Goal: Task Accomplishment & Management: Manage account settings

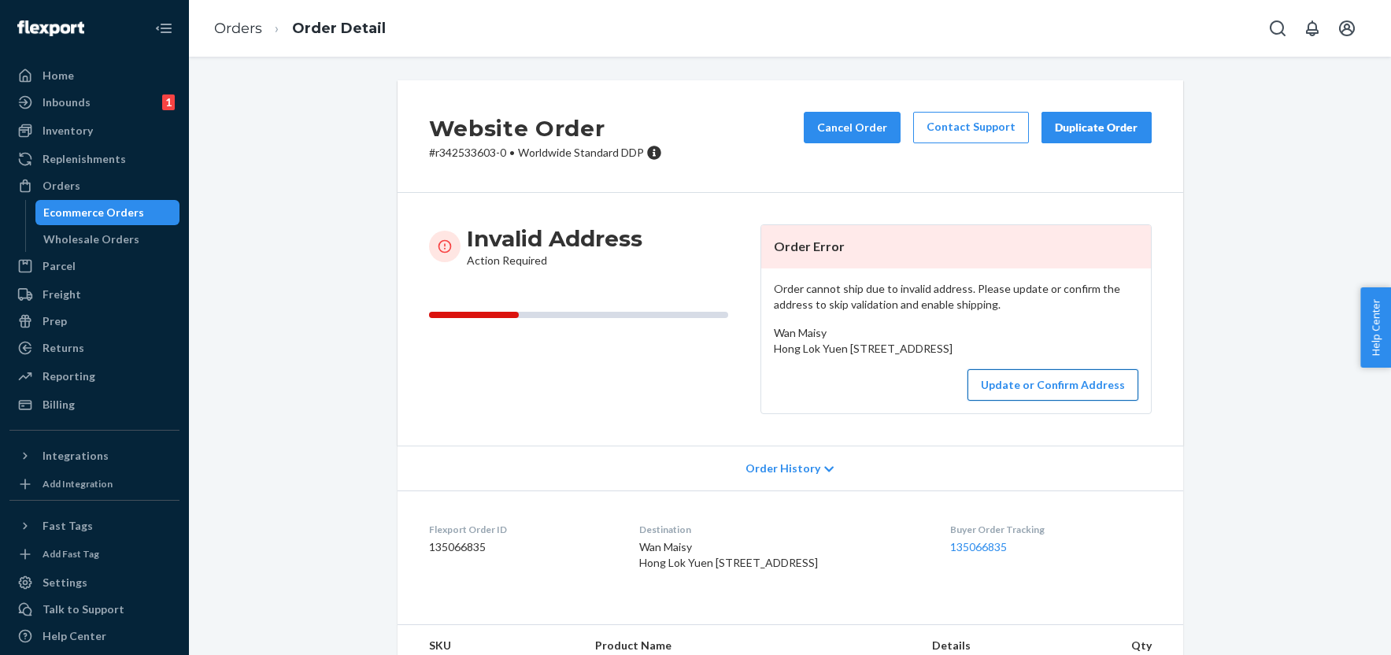
click at [1011, 401] on button "Update or Confirm Address" at bounding box center [1053, 384] width 171 height 31
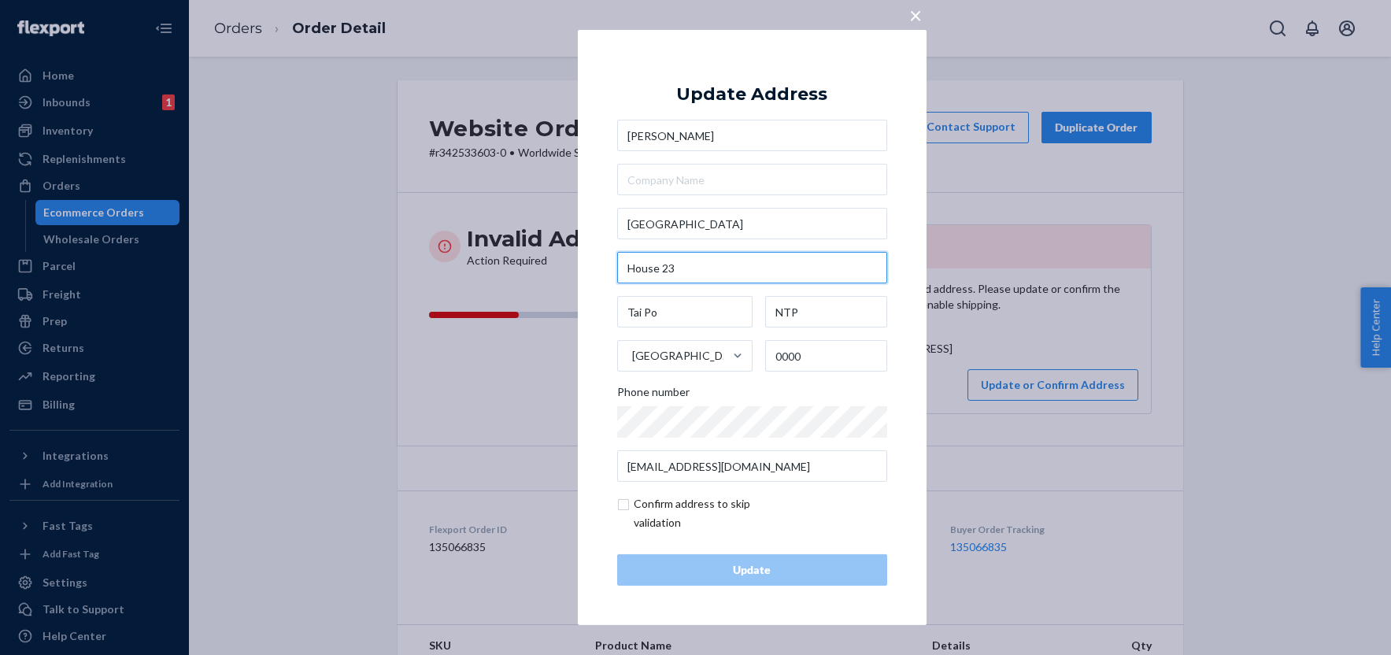
click at [721, 266] on input "House 23" at bounding box center [752, 267] width 270 height 31
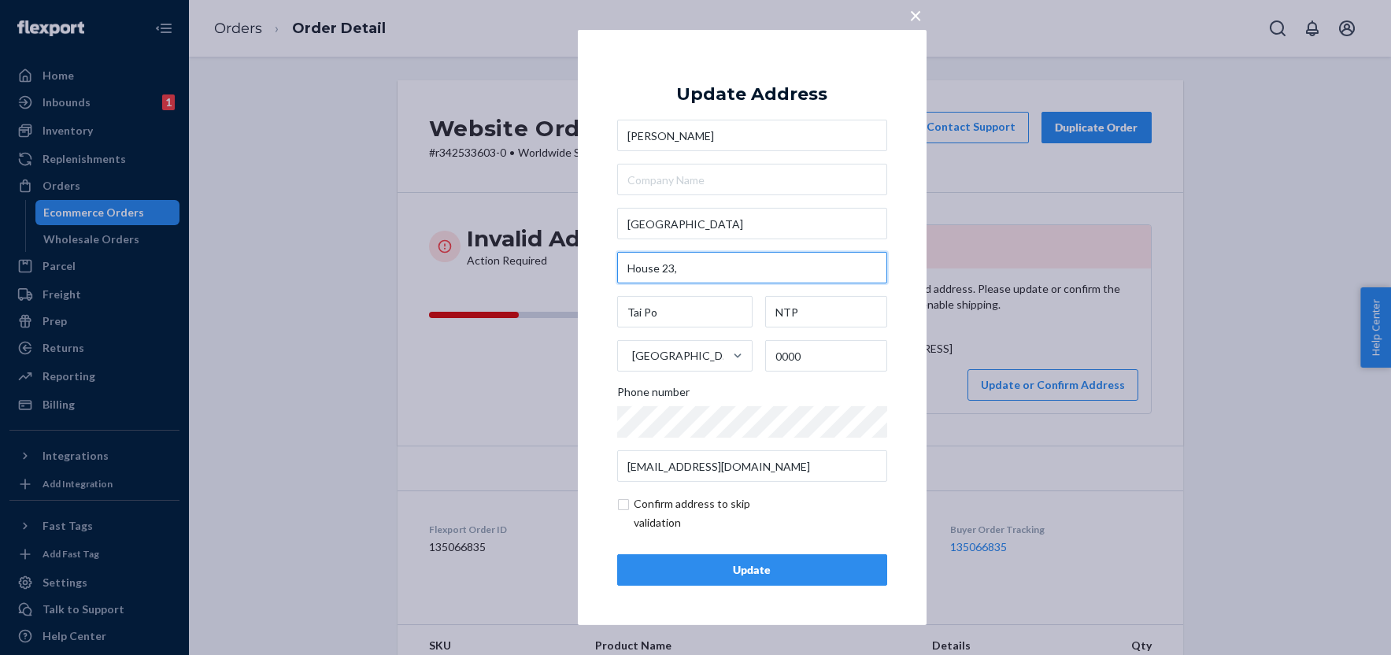
paste input "New Territories, Tai Po"
type input "House 23, New Territories, Tai Po"
click at [623, 506] on input "checkbox" at bounding box center [708, 514] width 183 height 38
checkbox input "true"
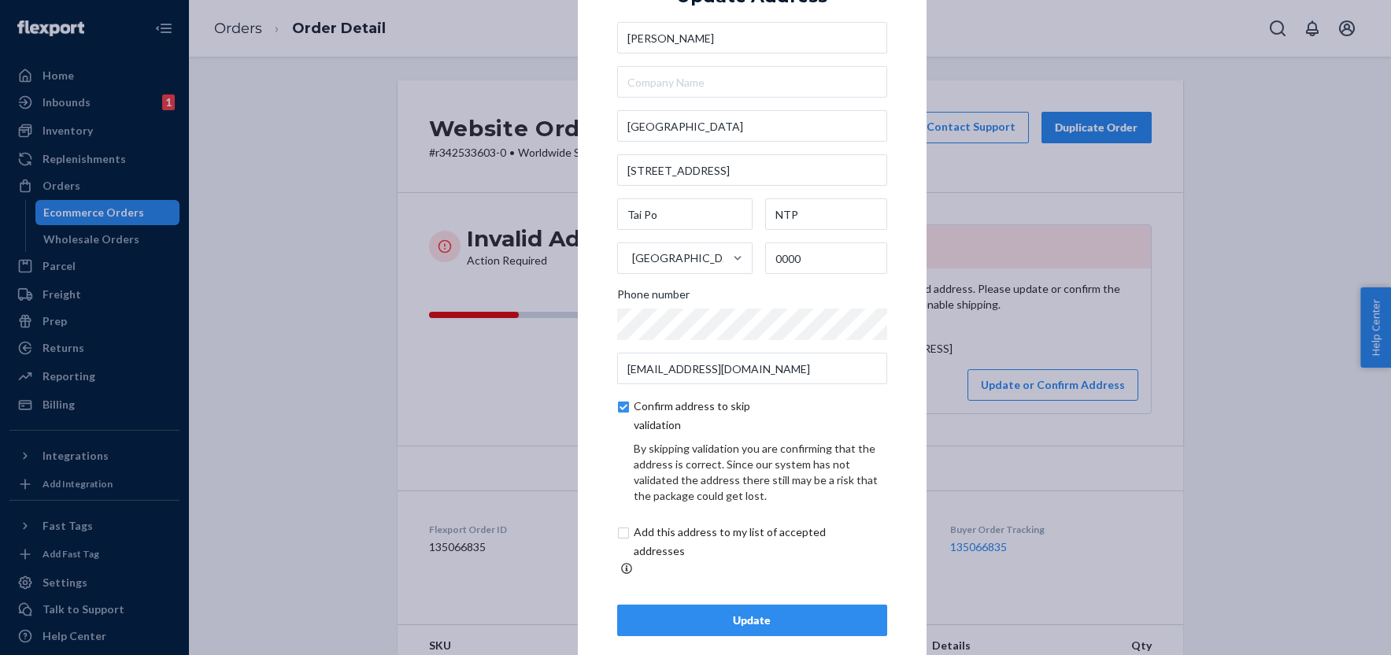
scroll to position [36, 0]
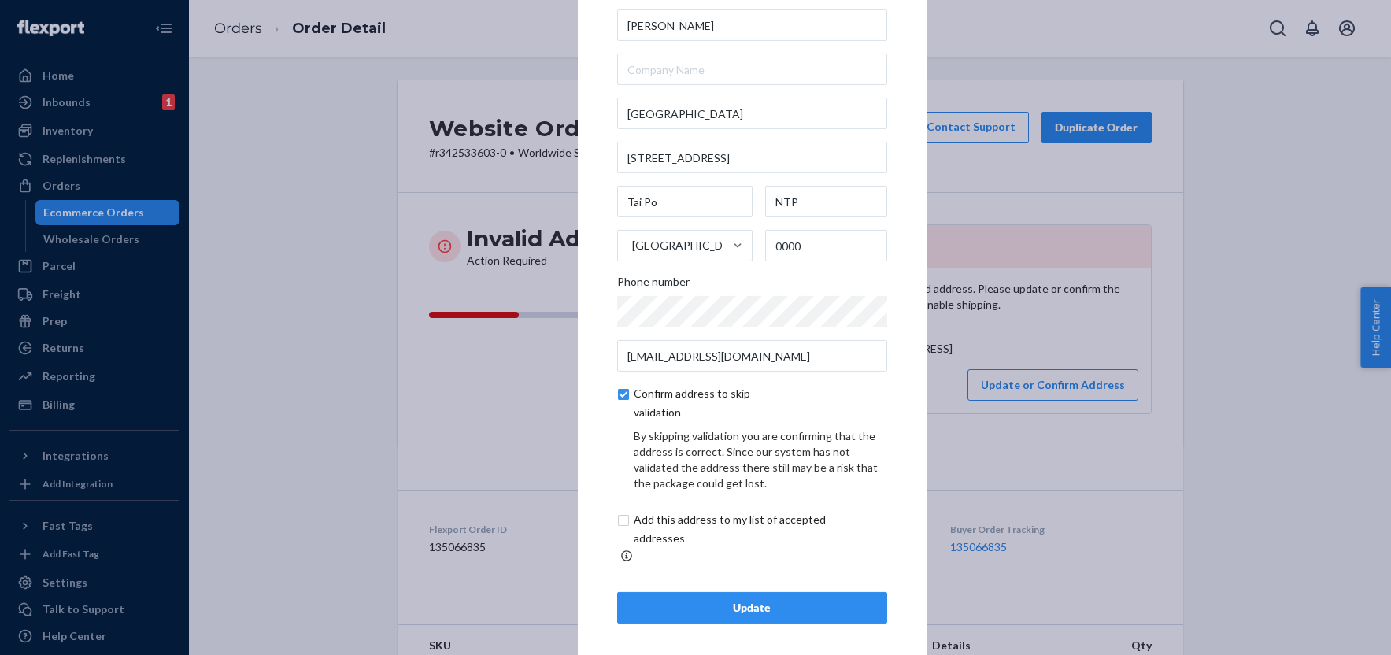
click at [775, 600] on div "Update" at bounding box center [752, 608] width 243 height 16
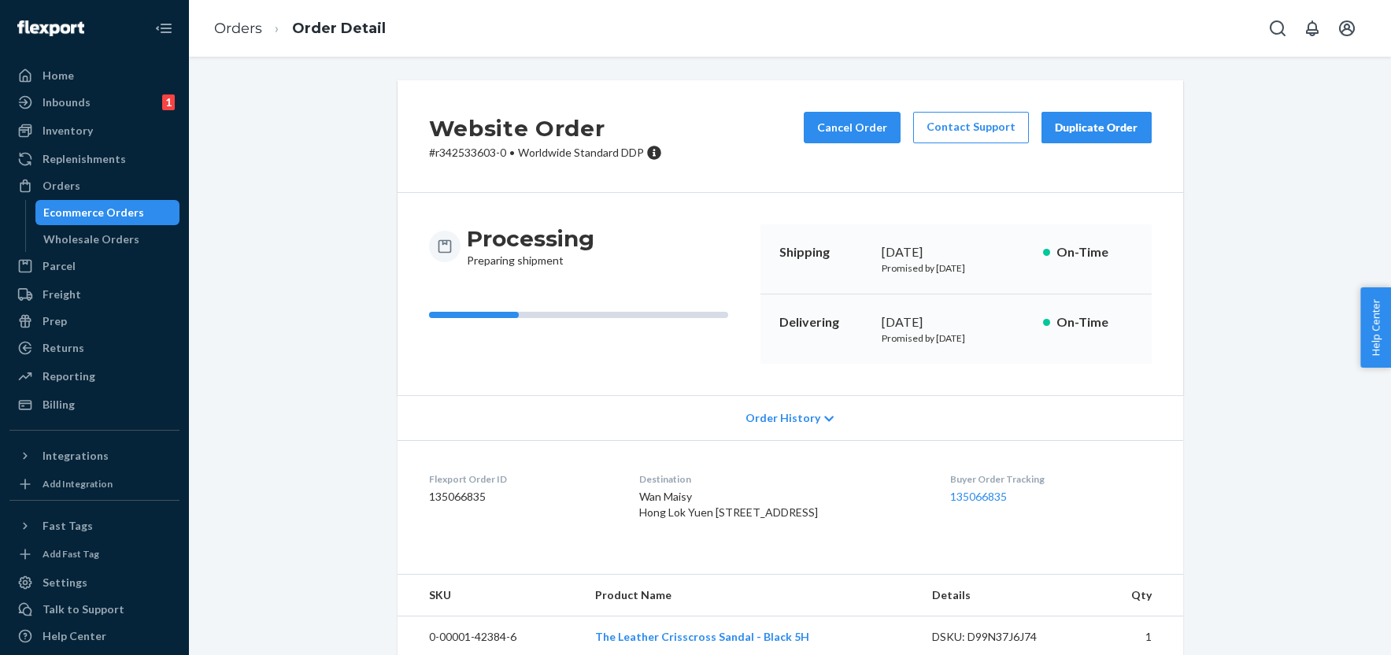
drag, startPoint x: 681, startPoint y: 561, endPoint x: 636, endPoint y: 512, distance: 66.3
click at [636, 512] on dl "Flexport Order ID 135066835 Destination Wan Maisy Hong Lok Yuen 10th Street Hou…" at bounding box center [791, 499] width 786 height 118
copy span "Hong Lok Yuen 10th Street House 23, New Territories, Tai Po Tai Po, NTP 0000 HK"
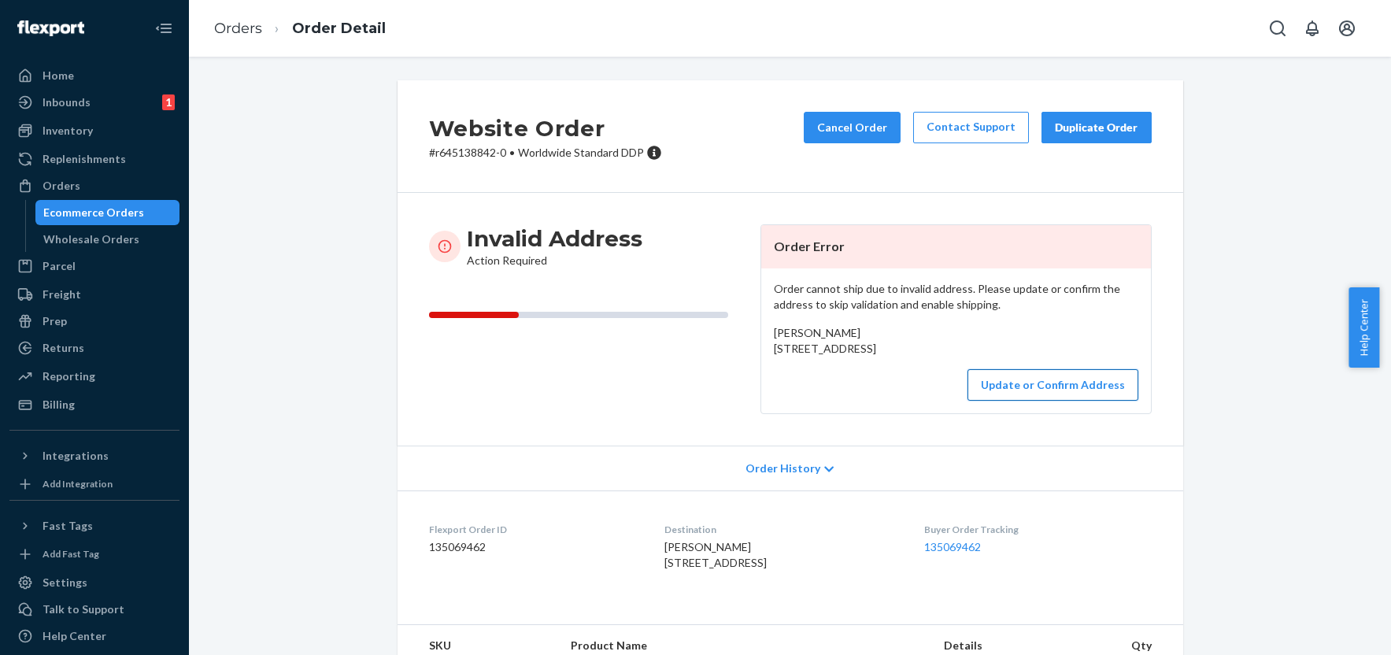
click at [1023, 401] on button "Update or Confirm Address" at bounding box center [1053, 384] width 171 height 31
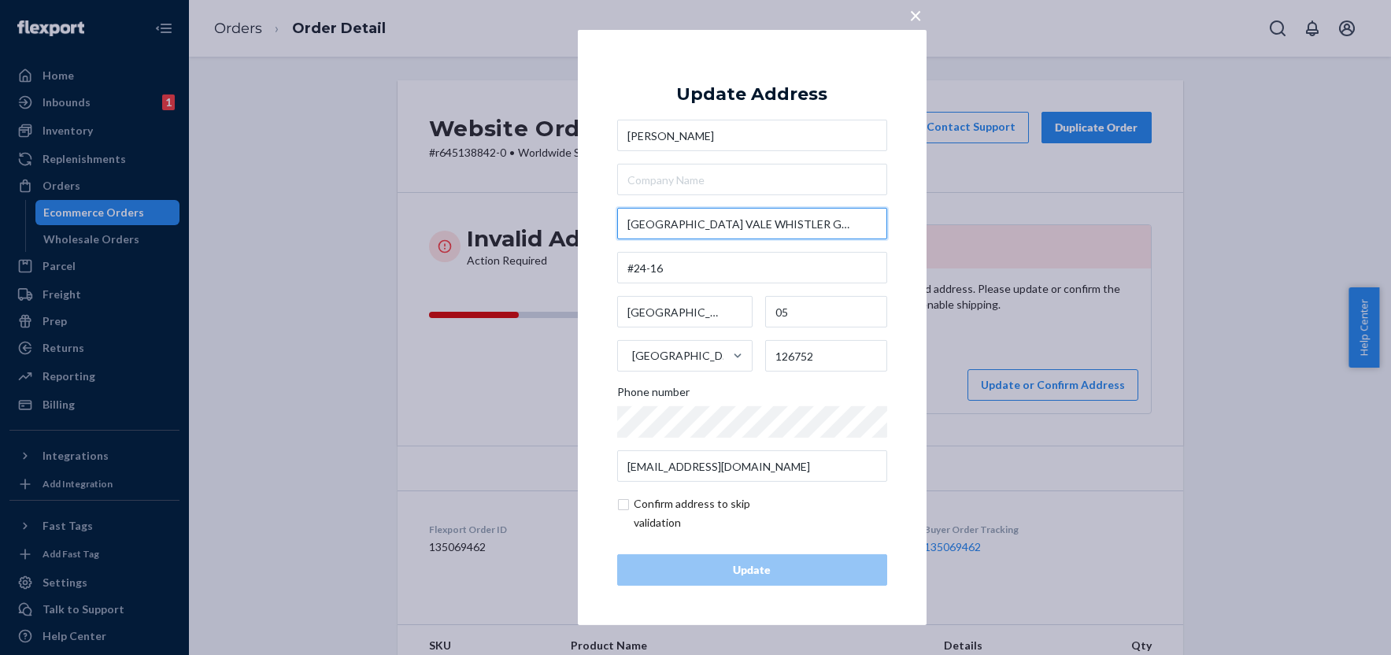
click at [740, 223] on input "109 WEST COAST VALE WHISTLER GRAND" at bounding box center [752, 223] width 270 height 31
click at [744, 227] on input "109 WEST COAST VALE WHISTLER GRAND" at bounding box center [752, 223] width 270 height 31
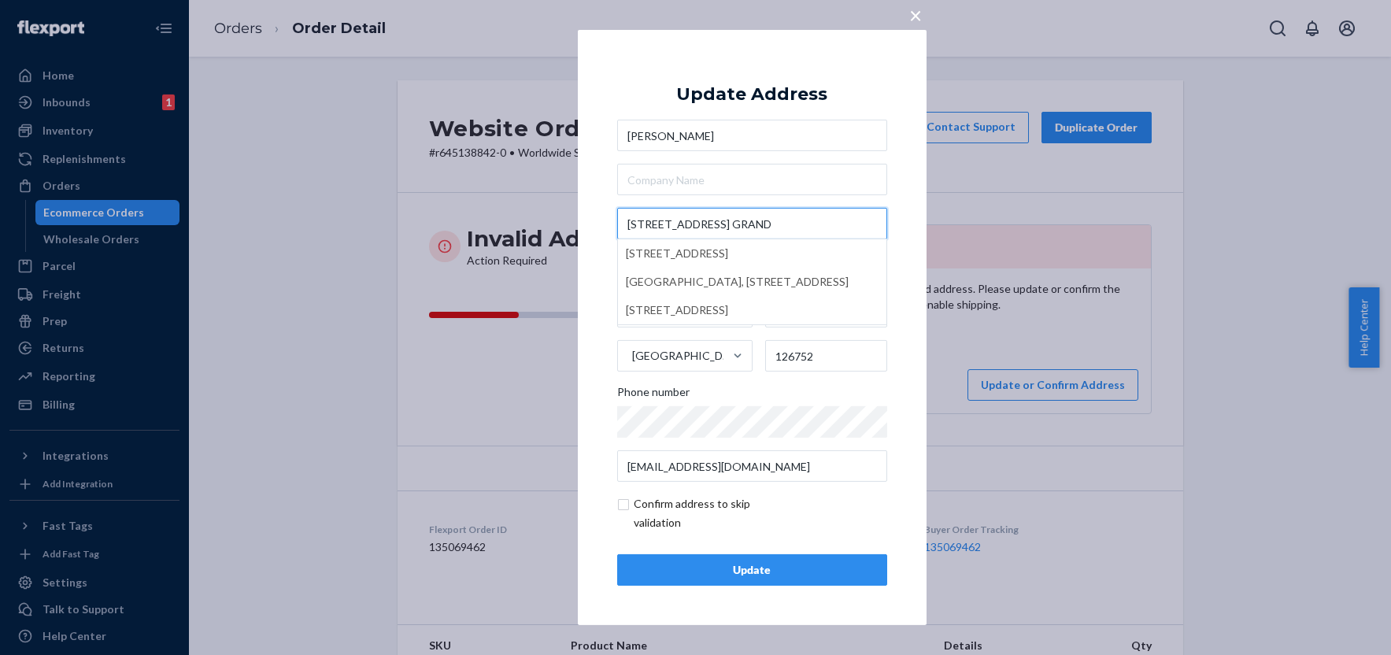
type input "109 WEST COAST VALE, WHISTLER GRAND"
click at [627, 501] on input "checkbox" at bounding box center [708, 514] width 183 height 38
checkbox input "true"
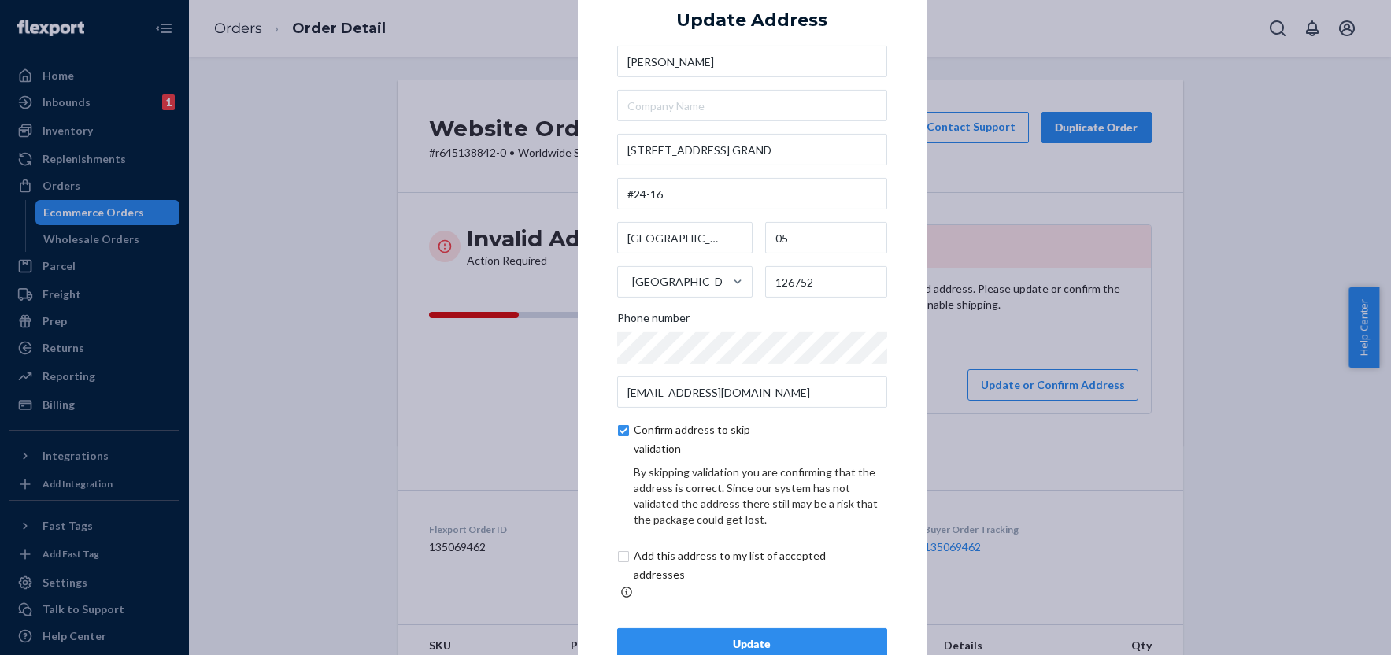
scroll to position [36, 0]
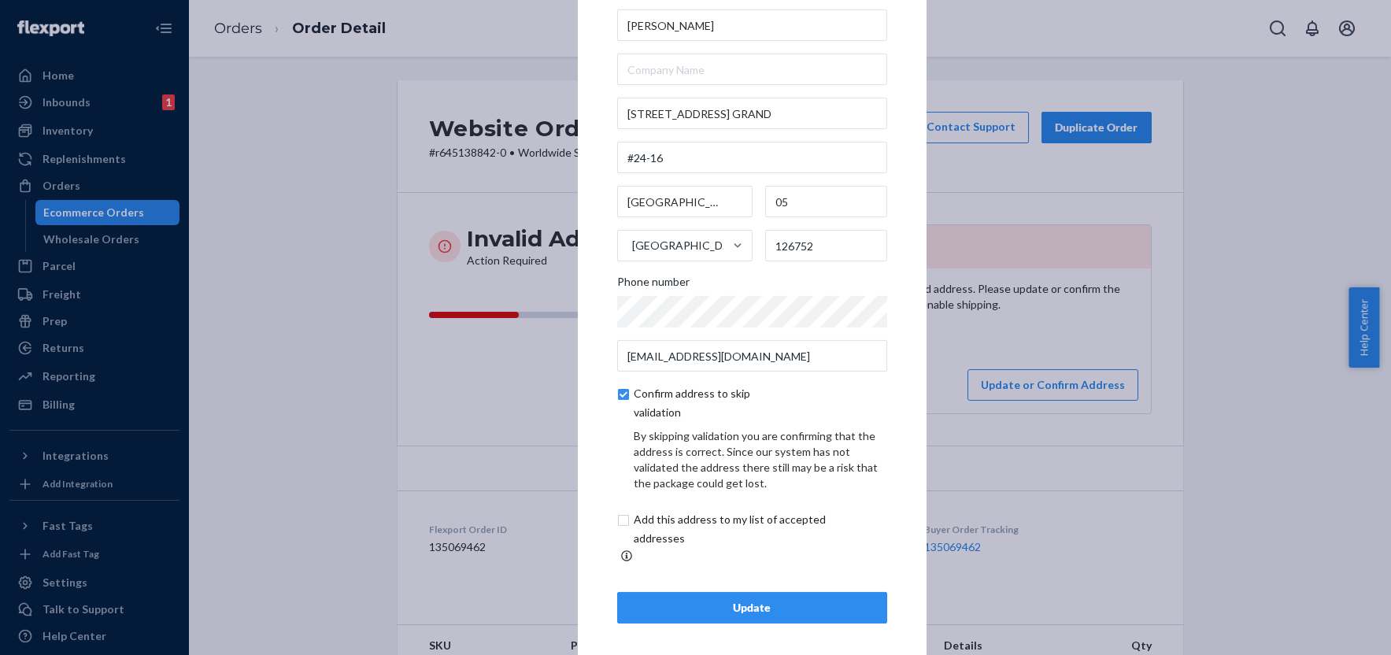
click at [757, 600] on div "Update" at bounding box center [752, 608] width 243 height 16
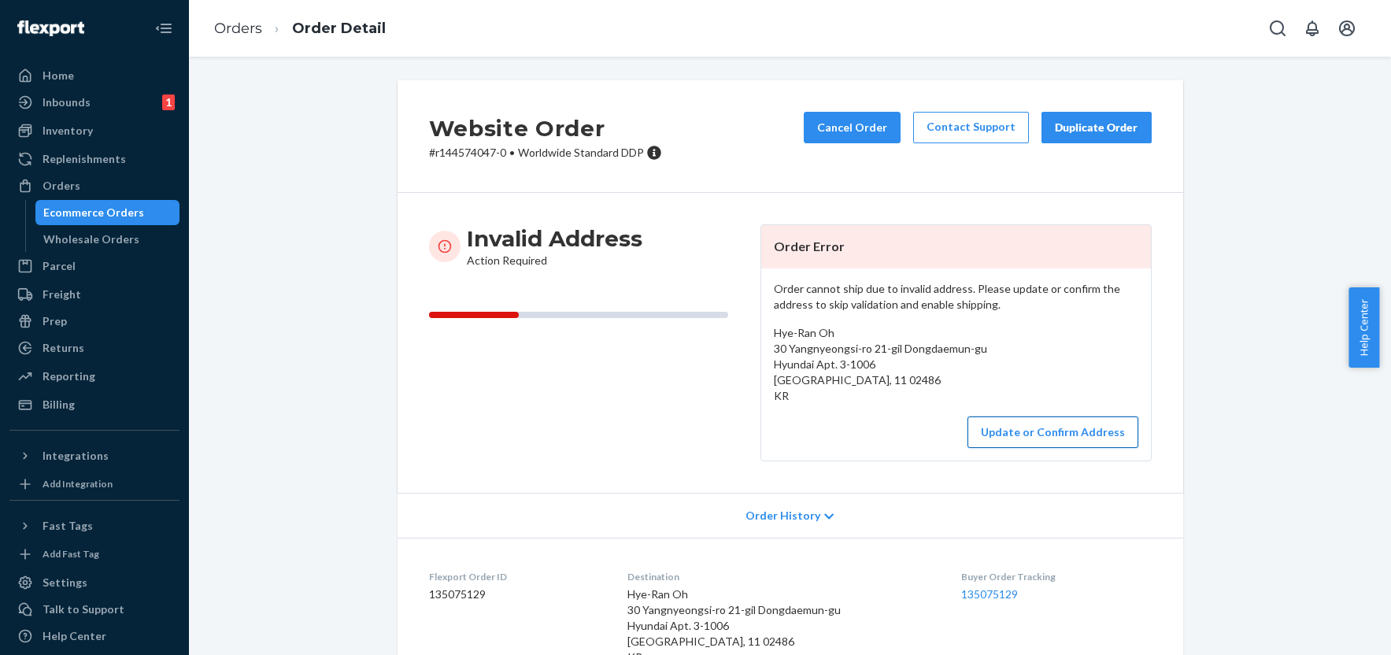
click at [1021, 434] on button "Update or Confirm Address" at bounding box center [1053, 432] width 171 height 31
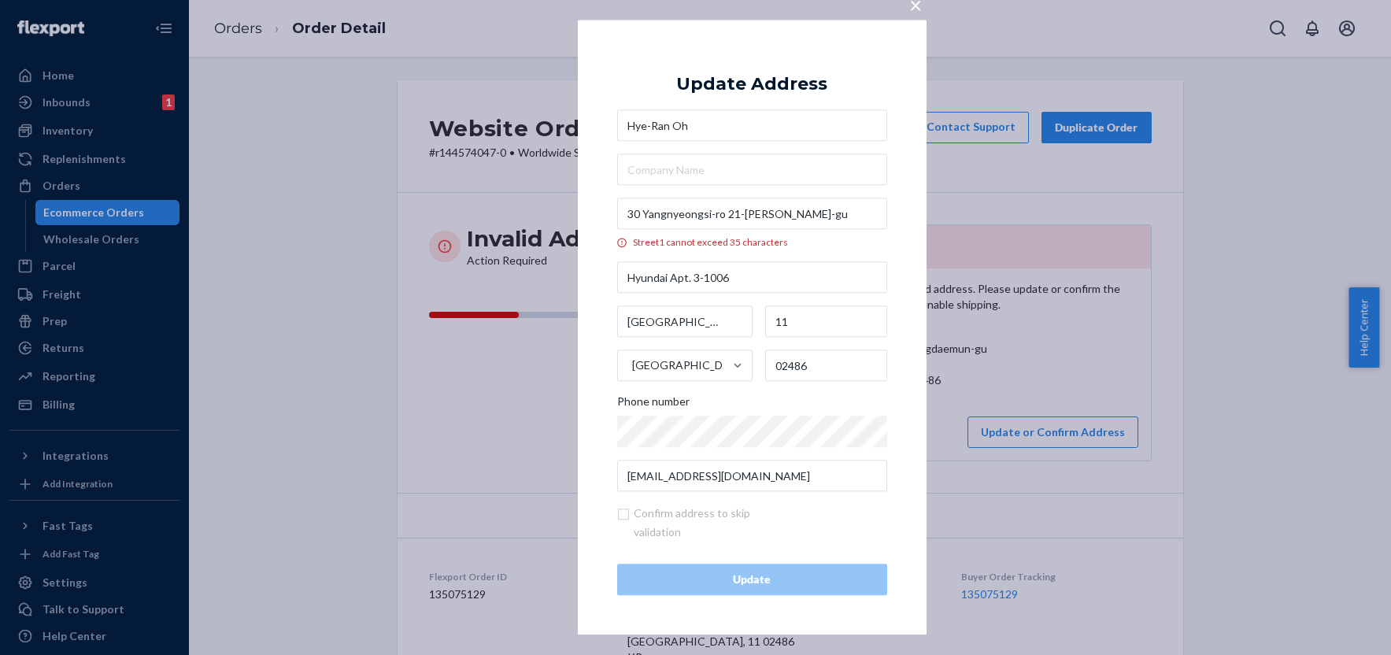
click at [917, 6] on span "×" at bounding box center [915, 4] width 13 height 27
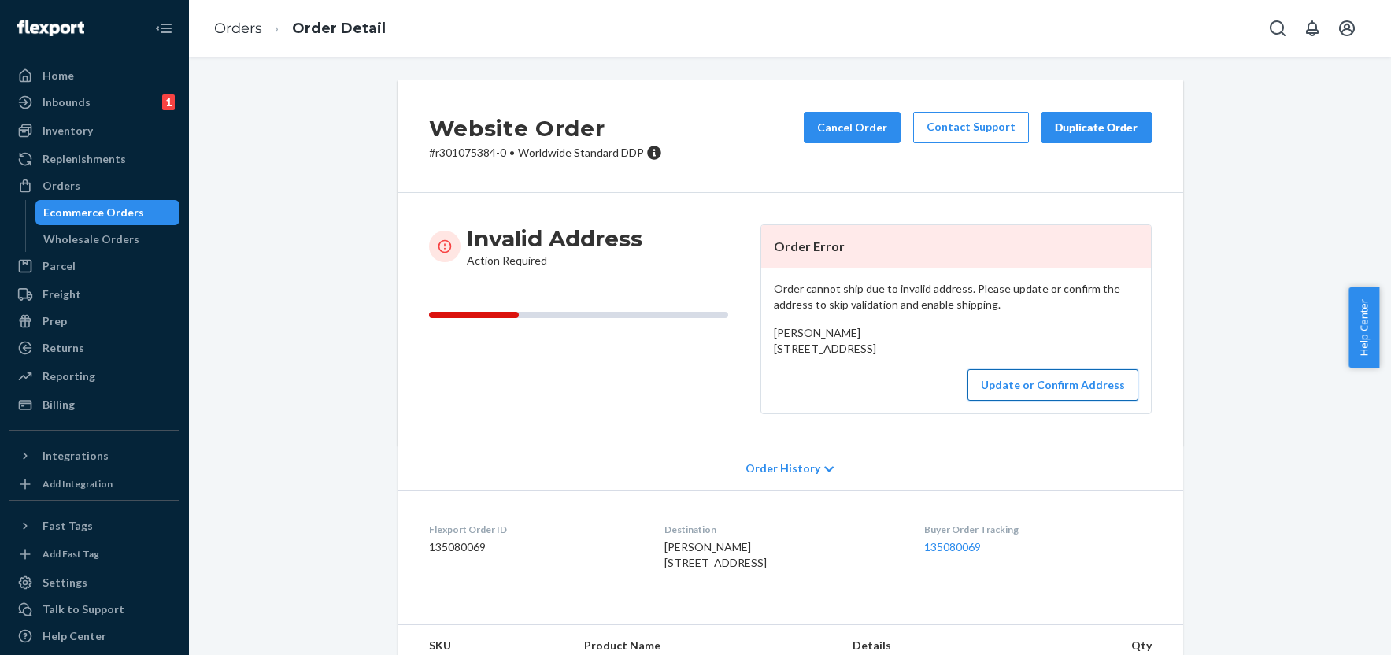
click at [1078, 401] on button "Update or Confirm Address" at bounding box center [1053, 384] width 171 height 31
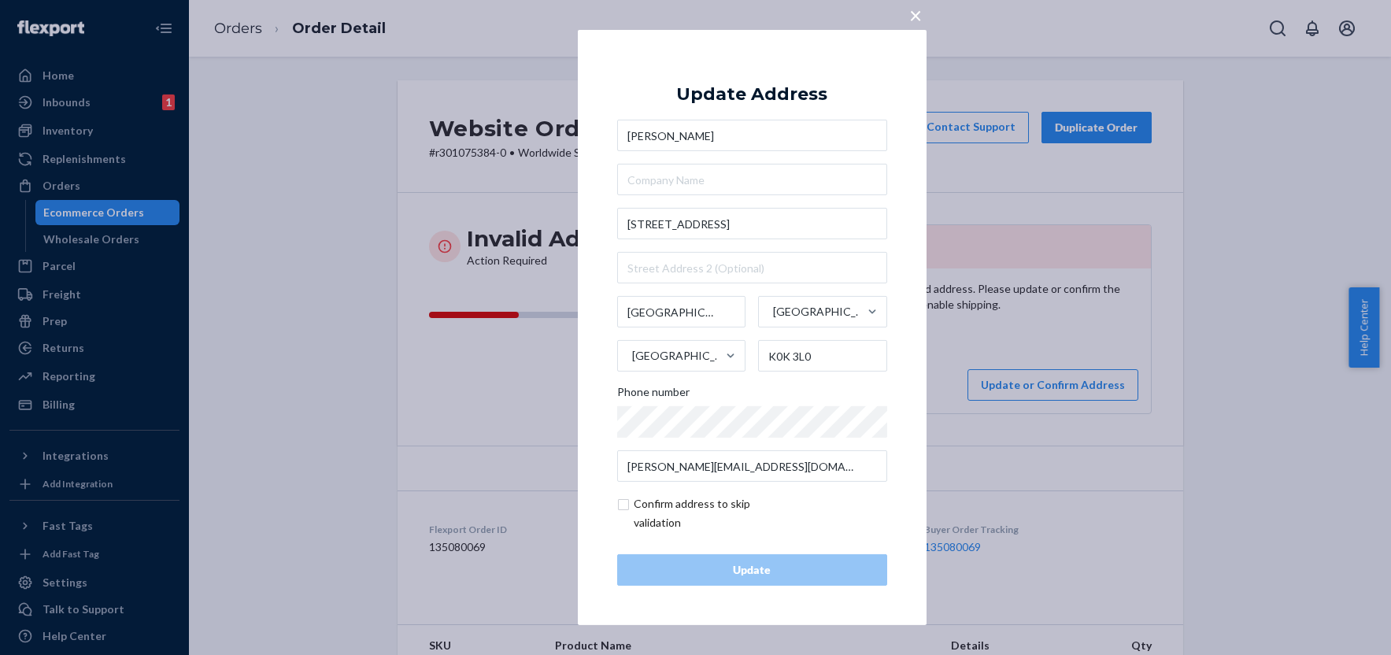
click at [628, 500] on input "checkbox" at bounding box center [708, 514] width 183 height 38
checkbox input "true"
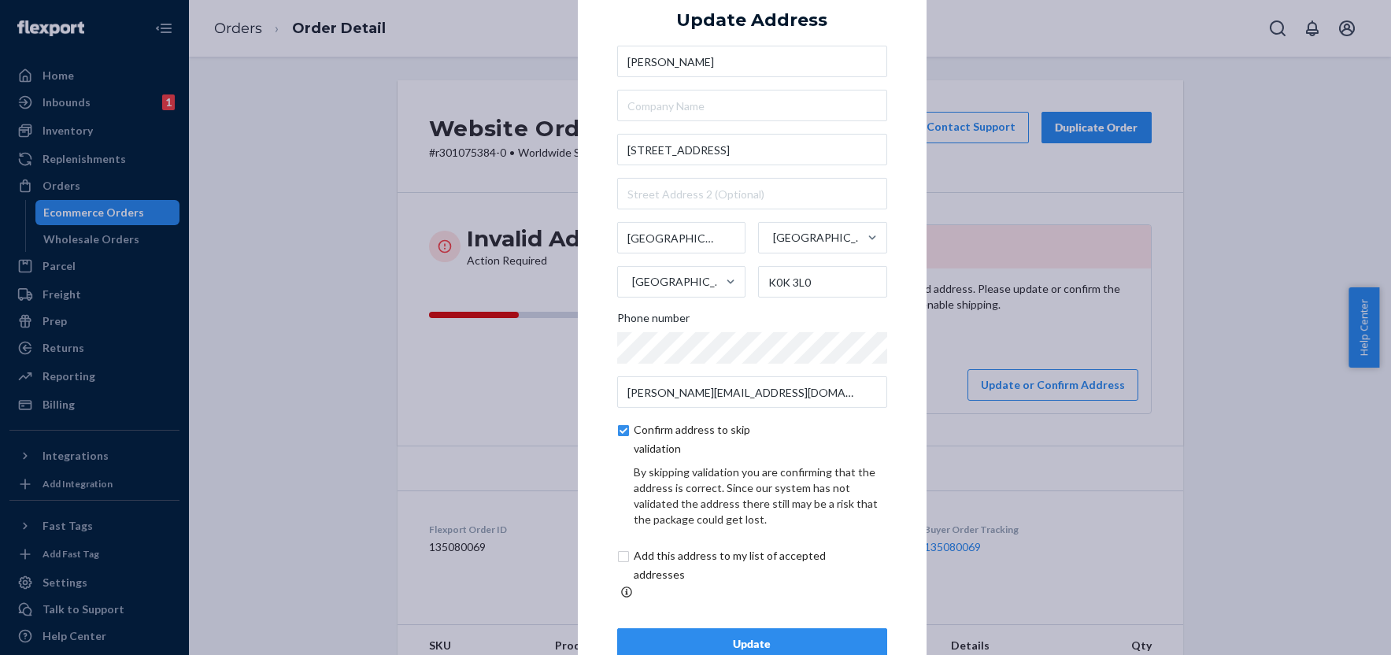
click at [765, 636] on div "Update" at bounding box center [752, 644] width 243 height 16
